Goal: Task Accomplishment & Management: Manage account settings

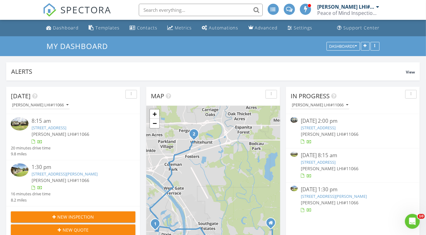
click at [326, 136] on span "[PERSON_NAME] LHI#11066" at bounding box center [330, 134] width 58 height 6
click at [323, 122] on div "08/26/25 2:00 pm" at bounding box center [353, 121] width 104 height 8
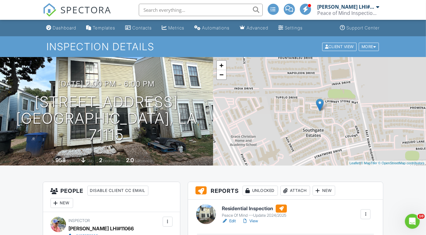
click at [234, 218] on link "Edit" at bounding box center [229, 221] width 14 height 6
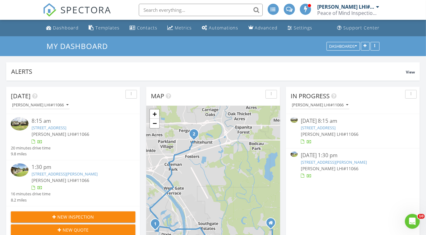
click at [66, 133] on span "[PERSON_NAME] LHI#11066" at bounding box center [61, 134] width 58 height 6
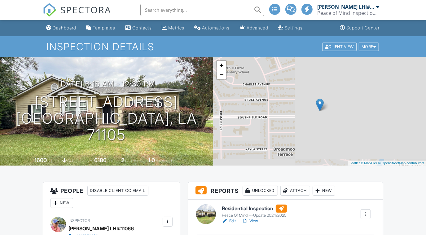
click at [231, 221] on link "Edit" at bounding box center [229, 221] width 14 height 6
